Goal: Information Seeking & Learning: Learn about a topic

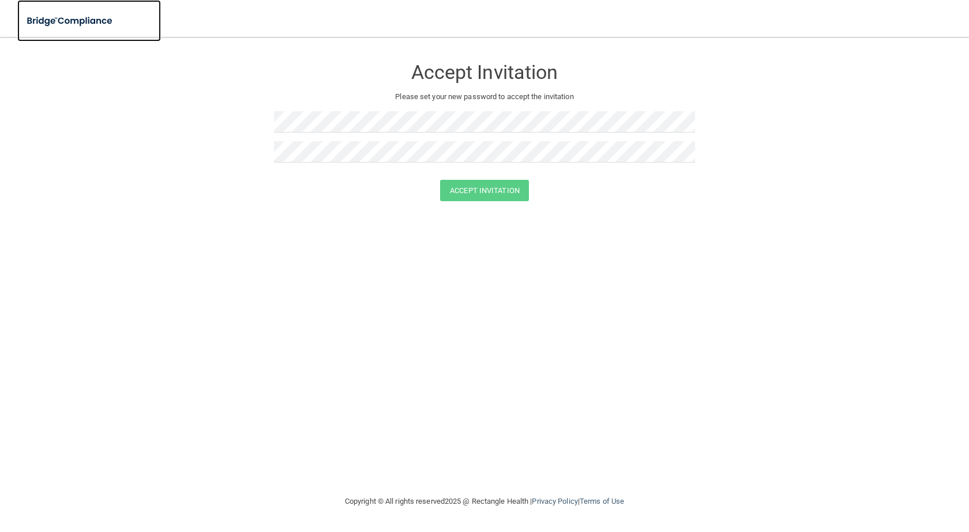
click at [92, 21] on img at bounding box center [70, 21] width 106 height 24
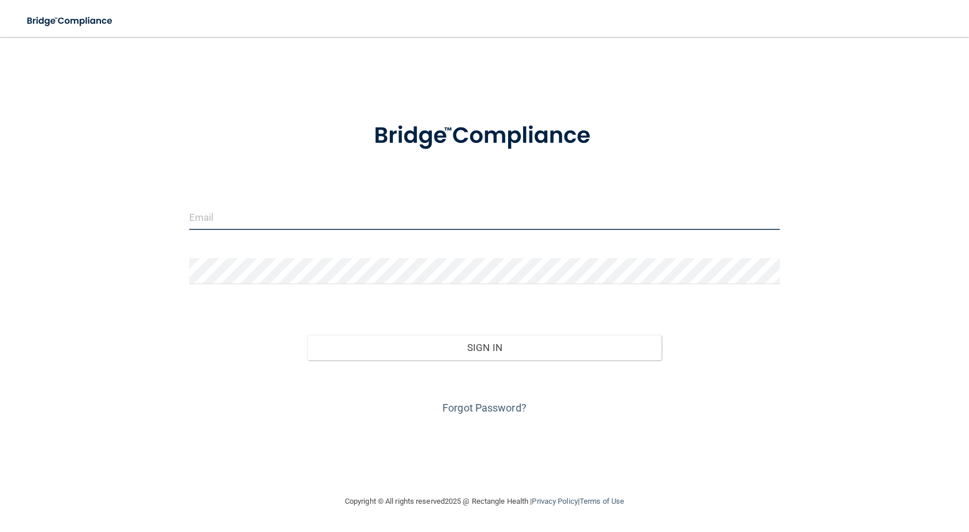
click at [277, 219] on input "email" at bounding box center [484, 217] width 591 height 26
type input "[EMAIL_ADDRESS][DOMAIN_NAME]"
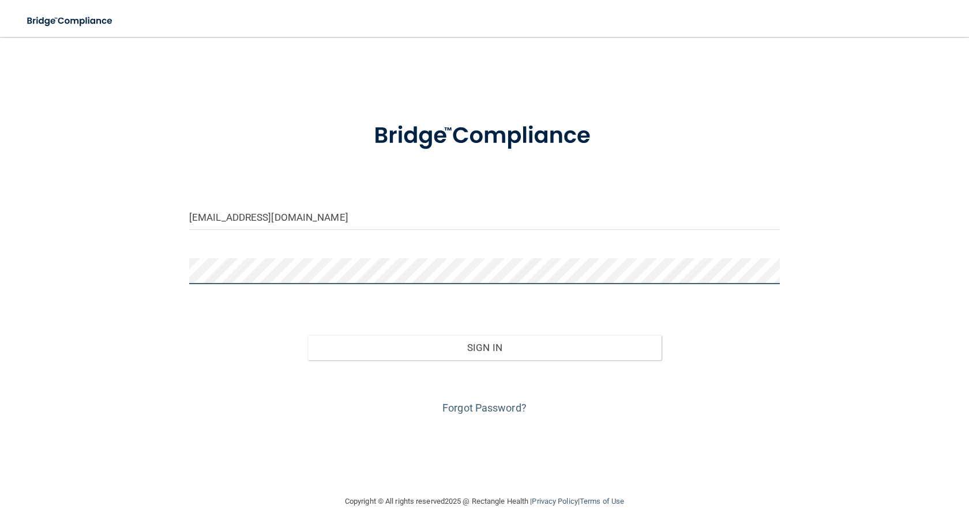
click at [307, 335] on button "Sign In" at bounding box center [484, 347] width 354 height 25
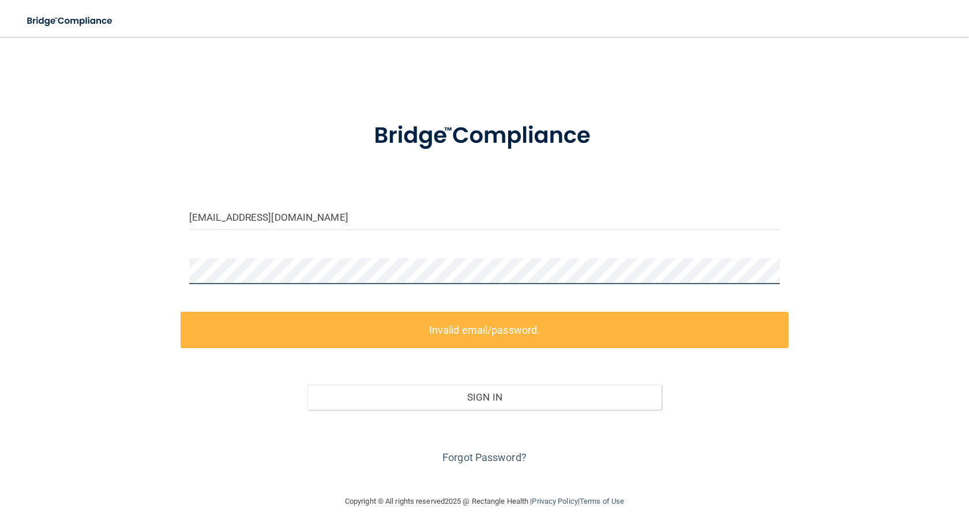
click at [160, 272] on div "jvoth@pepinvalleydental.com Invalid email/password. You don't have permission t…" at bounding box center [484, 265] width 923 height 435
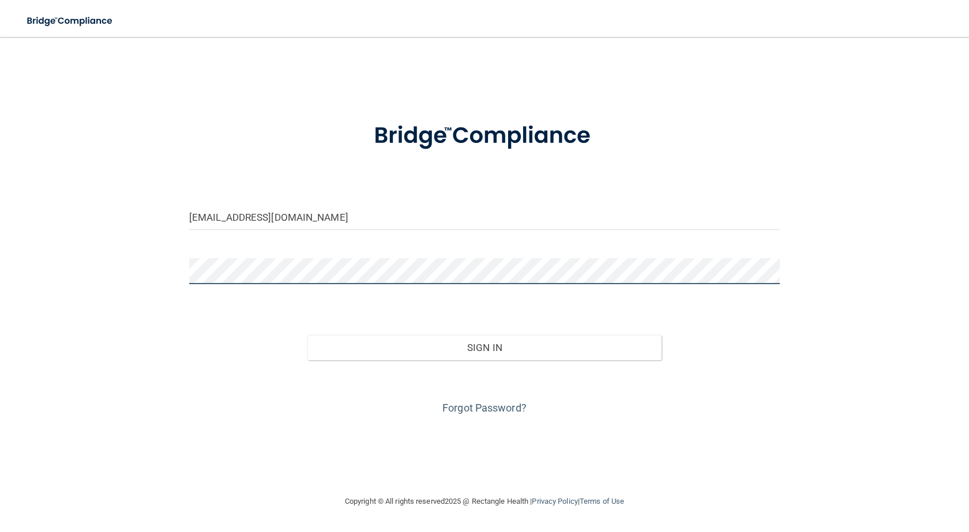
click at [307, 335] on button "Sign In" at bounding box center [484, 347] width 354 height 25
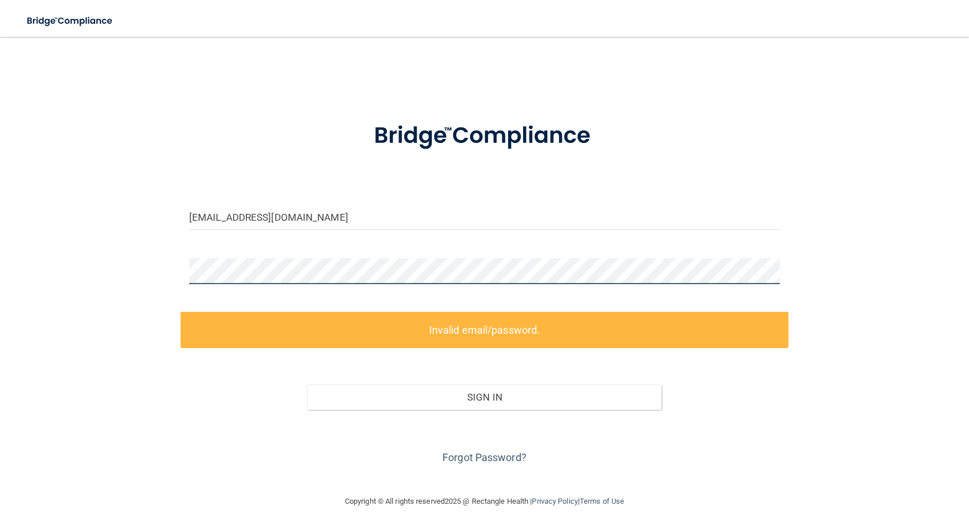
click at [164, 273] on div "jvoth@pepinvalleydental.com Invalid email/password. You don't have permission t…" at bounding box center [484, 265] width 923 height 435
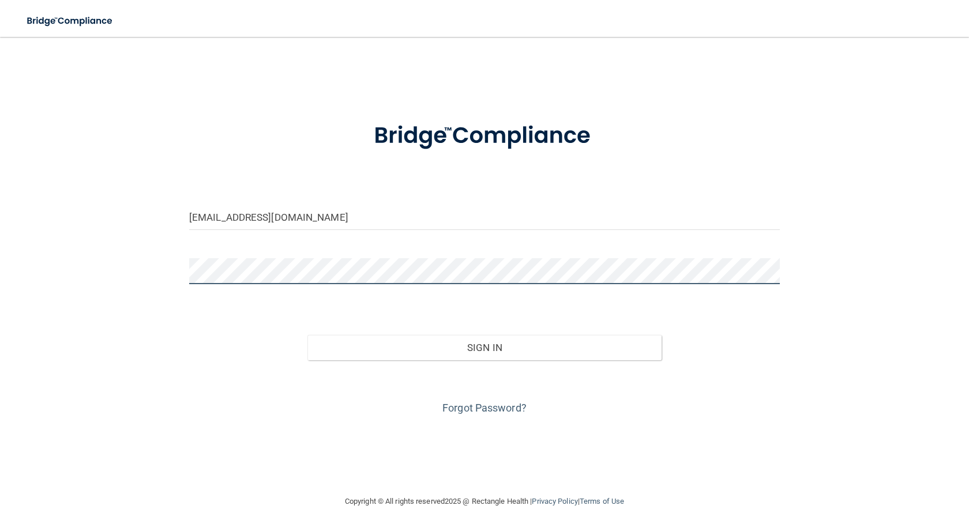
click at [307, 335] on button "Sign In" at bounding box center [484, 347] width 354 height 25
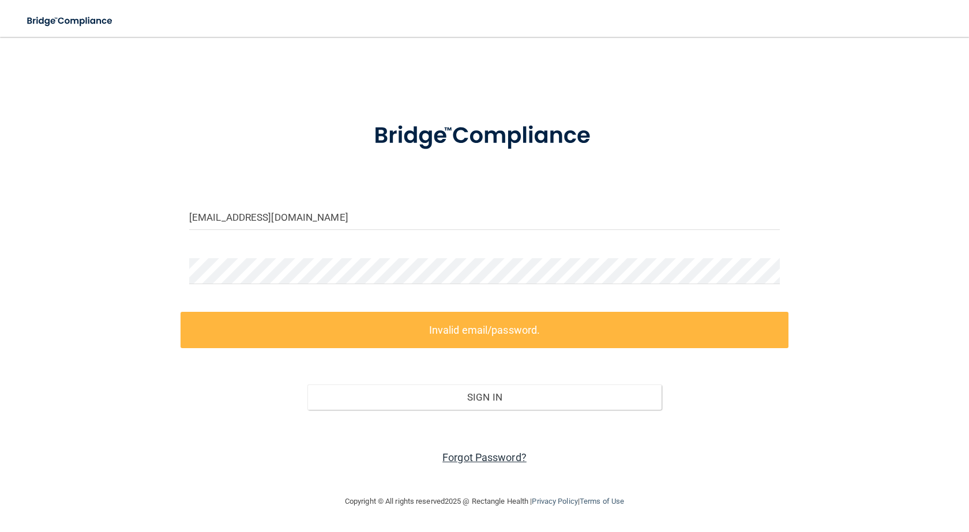
click at [501, 458] on link "Forgot Password?" at bounding box center [484, 458] width 84 height 12
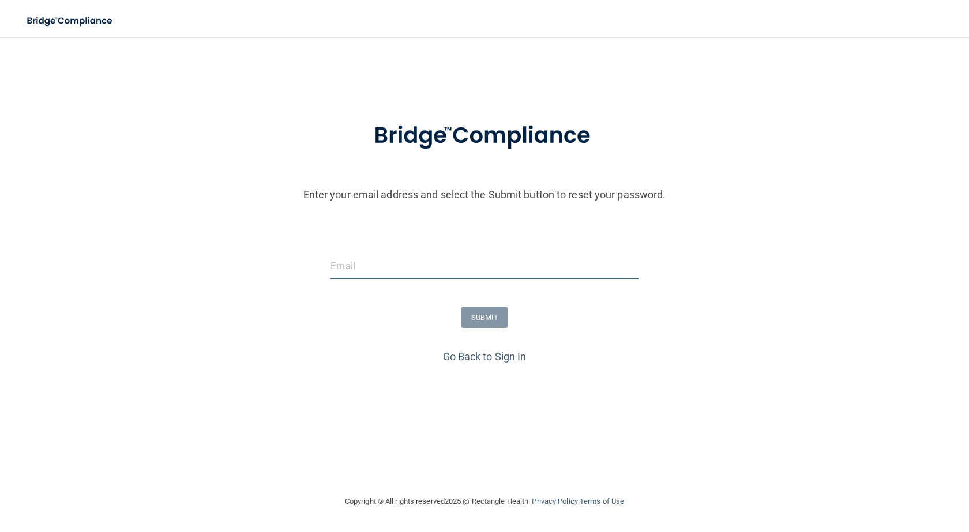
click at [378, 261] on input "email" at bounding box center [484, 266] width 307 height 26
type input "[EMAIL_ADDRESS][DOMAIN_NAME]"
click at [495, 325] on button "SUBMIT" at bounding box center [484, 317] width 47 height 21
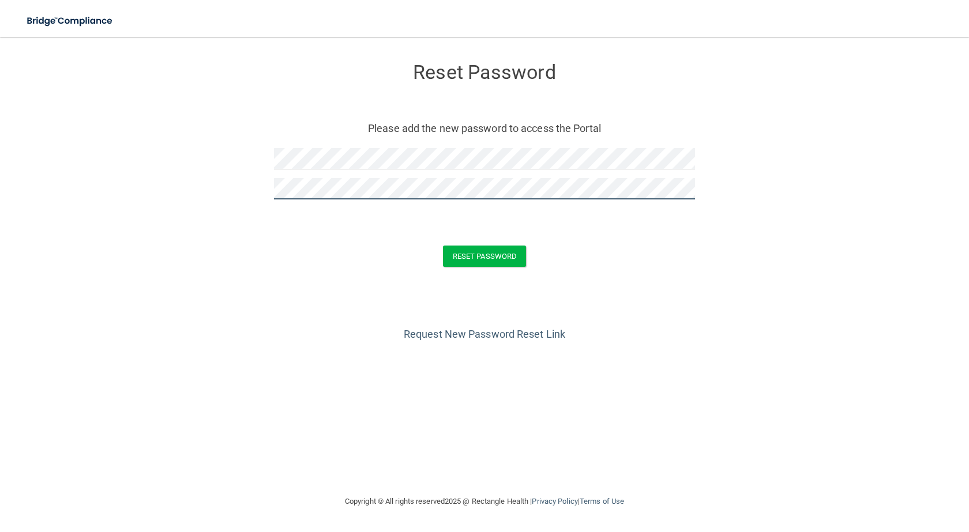
click at [443, 246] on button "Reset Password" at bounding box center [484, 256] width 83 height 21
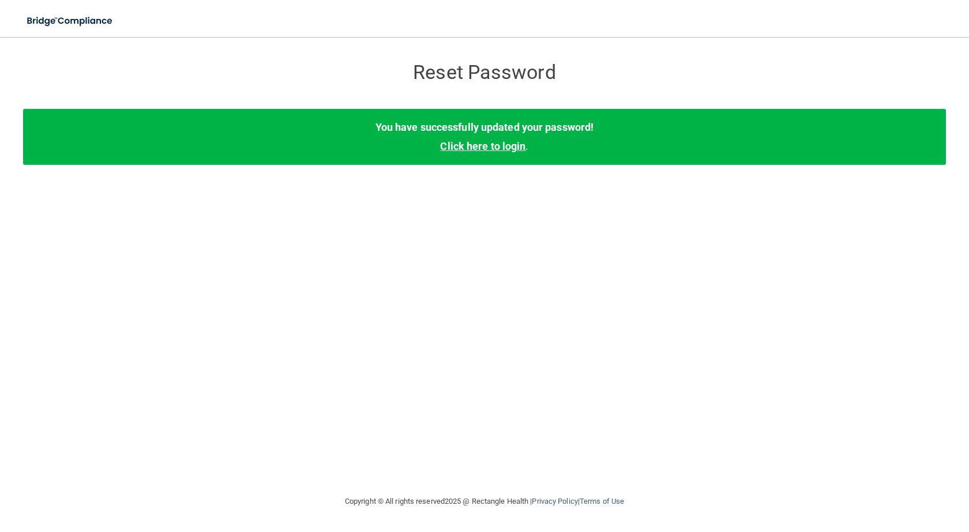
click at [494, 147] on link "Click here to login" at bounding box center [482, 146] width 85 height 12
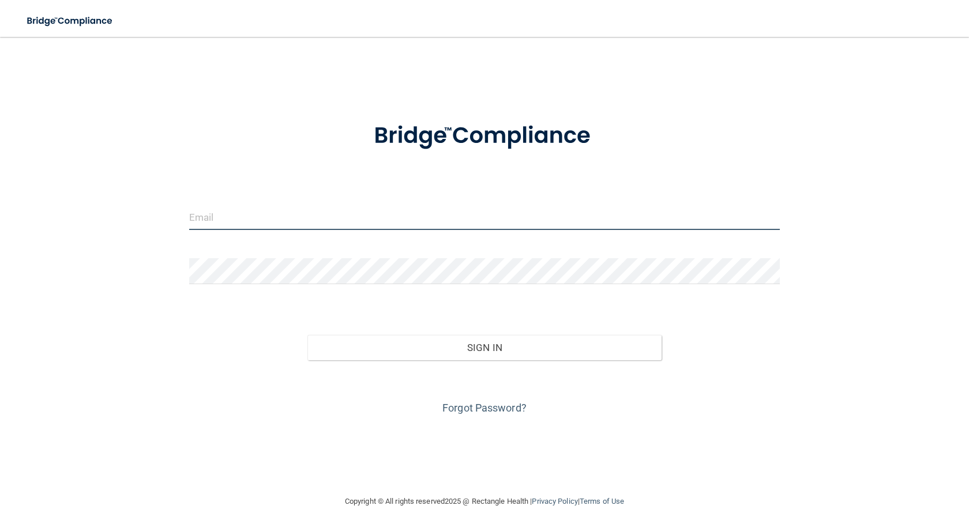
click at [322, 211] on input "email" at bounding box center [484, 217] width 591 height 26
type input "[EMAIL_ADDRESS][DOMAIN_NAME]"
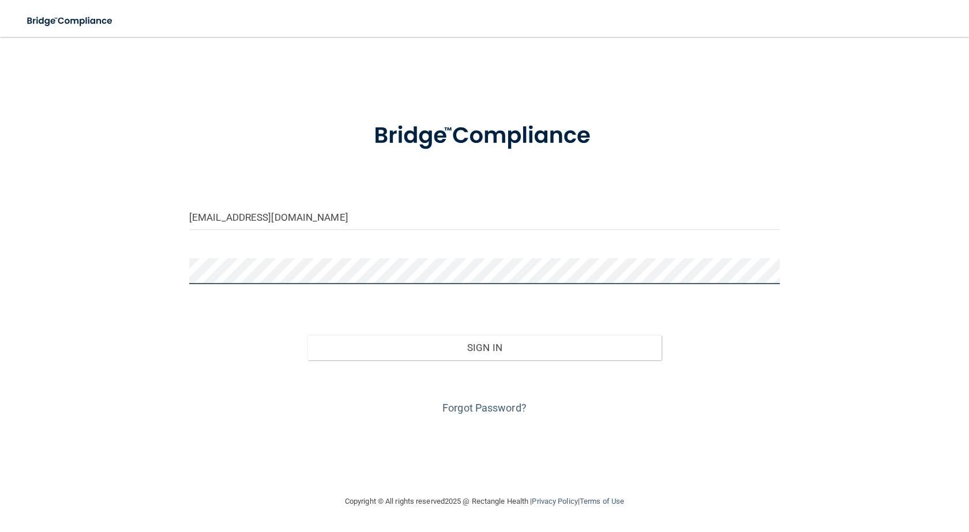
click at [307, 335] on button "Sign In" at bounding box center [484, 347] width 354 height 25
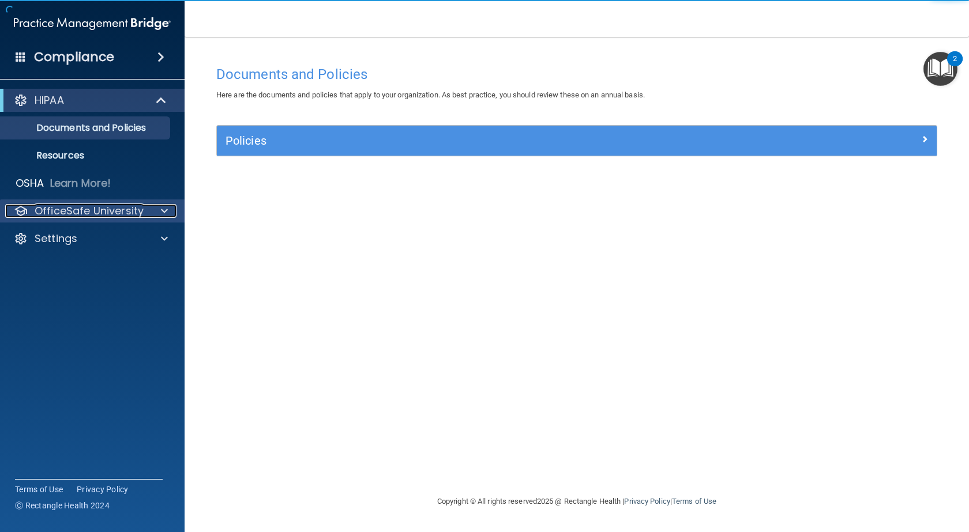
click at [84, 208] on p "OfficeSafe University" at bounding box center [89, 211] width 109 height 14
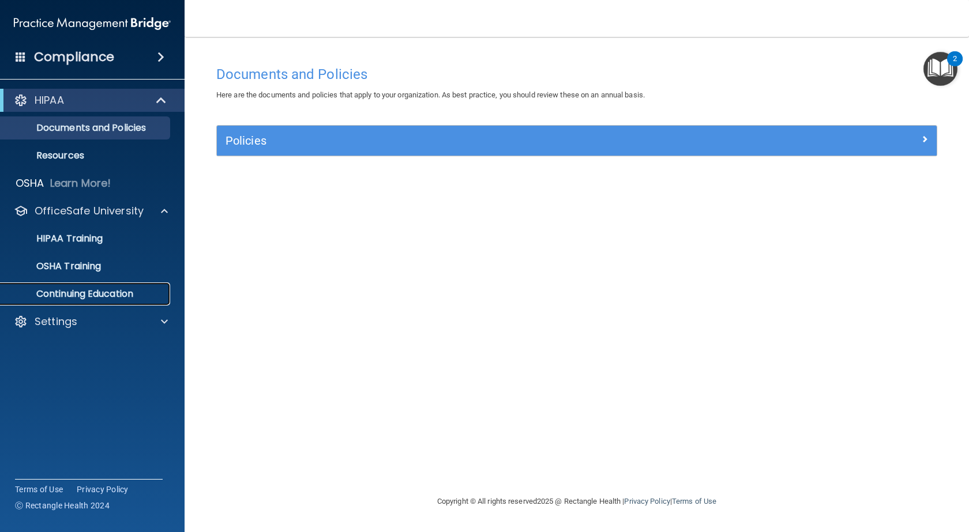
click at [89, 291] on p "Continuing Education" at bounding box center [85, 294] width 157 height 12
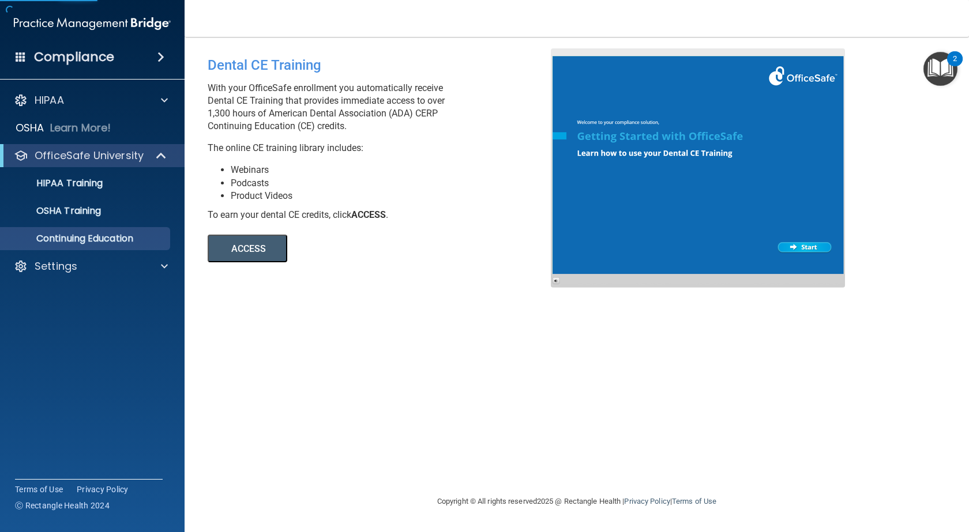
click at [247, 254] on button "ACCESS" at bounding box center [248, 249] width 80 height 28
